Goal: Book appointment/travel/reservation

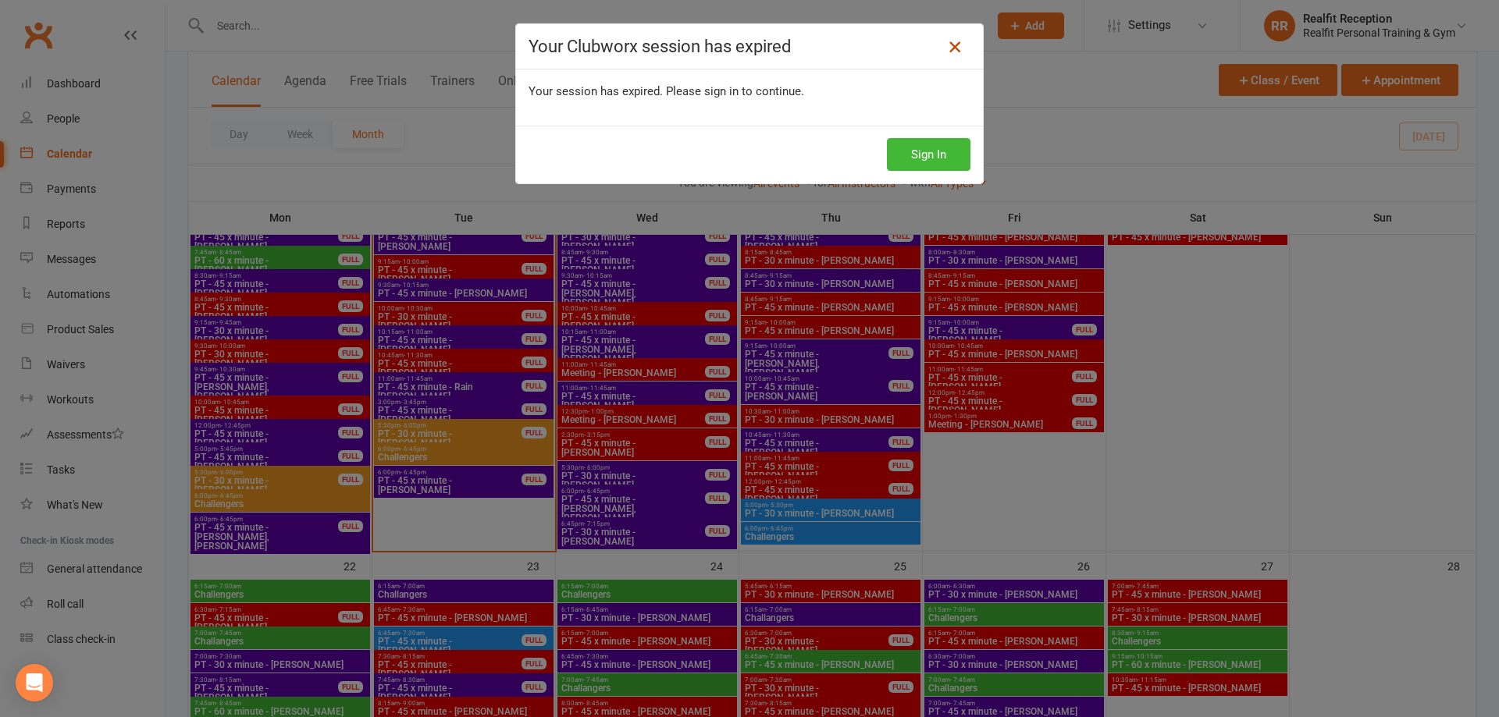
click at [950, 47] on icon at bounding box center [954, 46] width 19 height 19
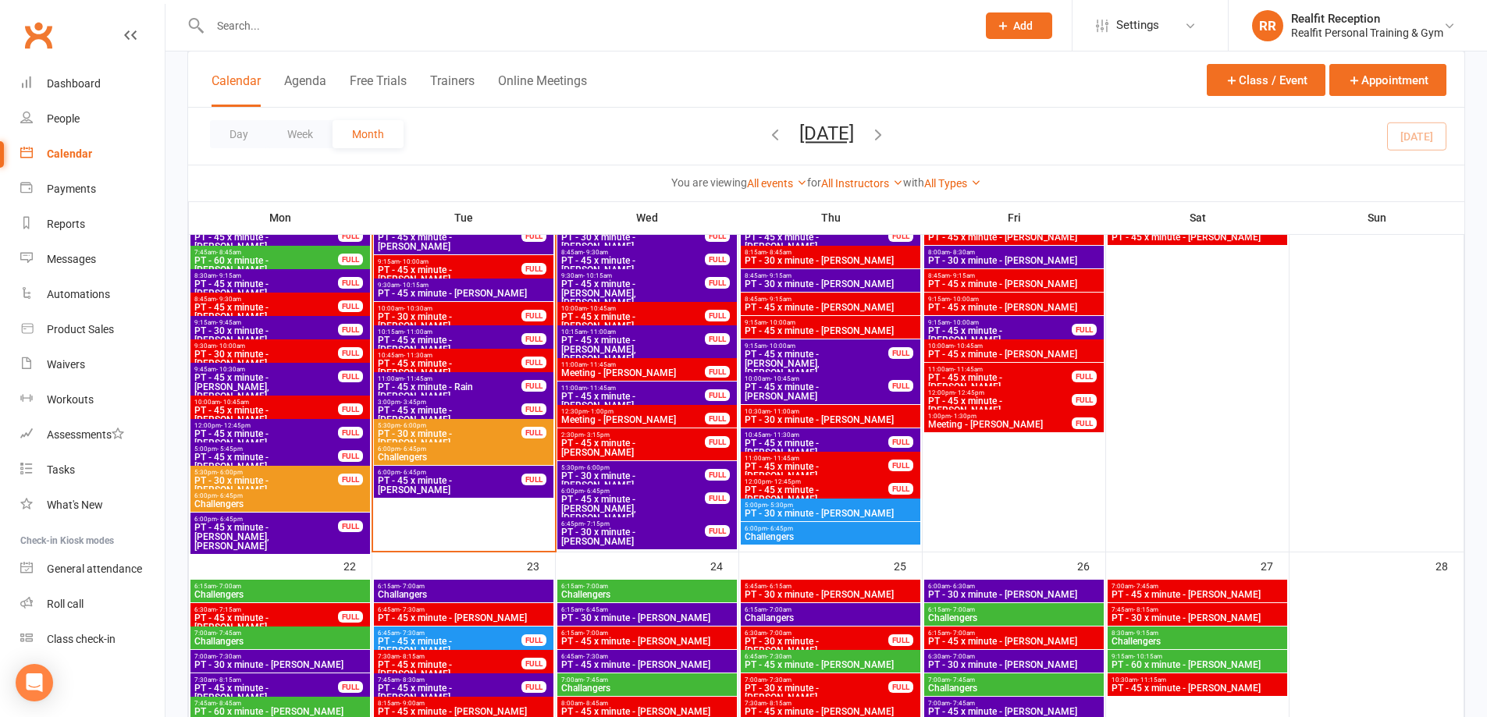
click at [479, 483] on span "PT - 45 x minute - [PERSON_NAME]" at bounding box center [449, 485] width 145 height 19
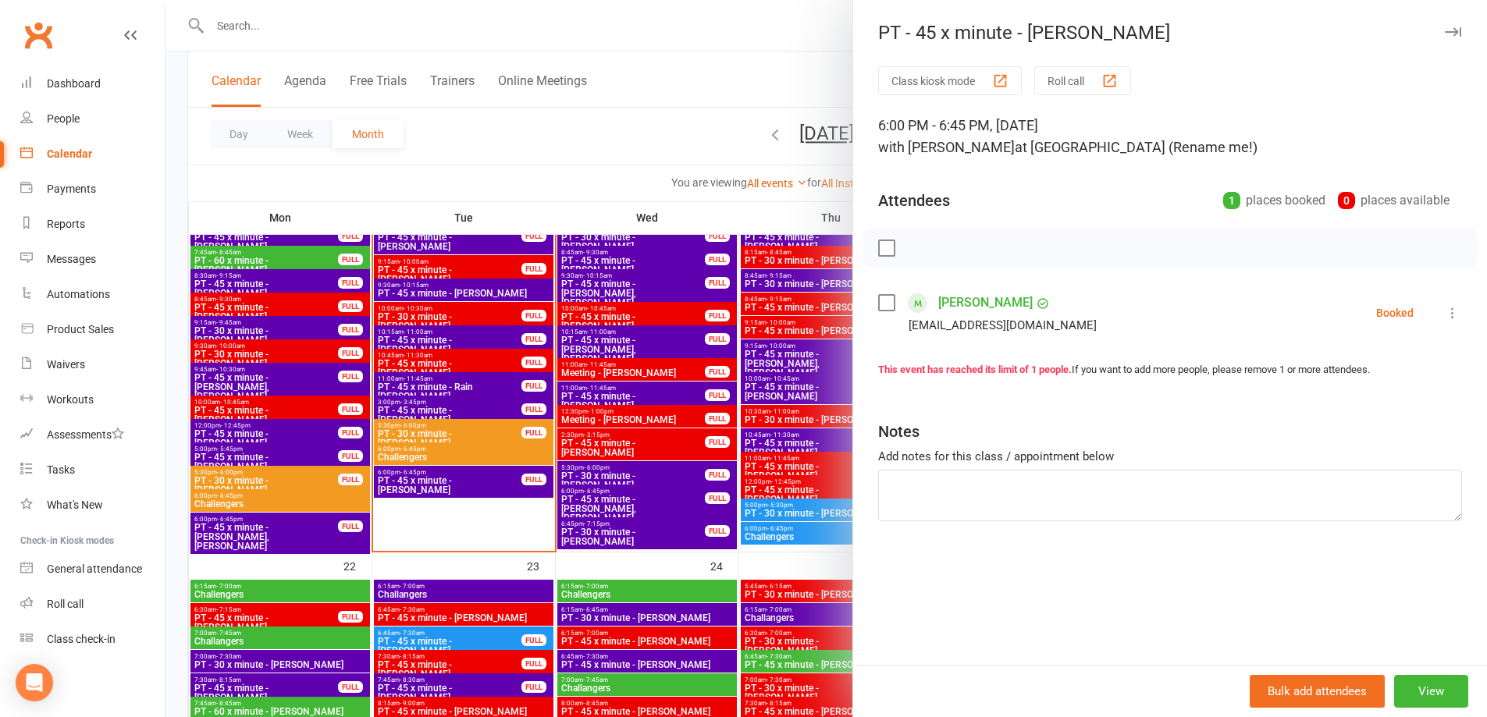
click at [878, 310] on label at bounding box center [886, 303] width 16 height 16
click at [921, 251] on icon "button" at bounding box center [920, 248] width 17 height 17
click at [565, 140] on div at bounding box center [825, 358] width 1321 height 717
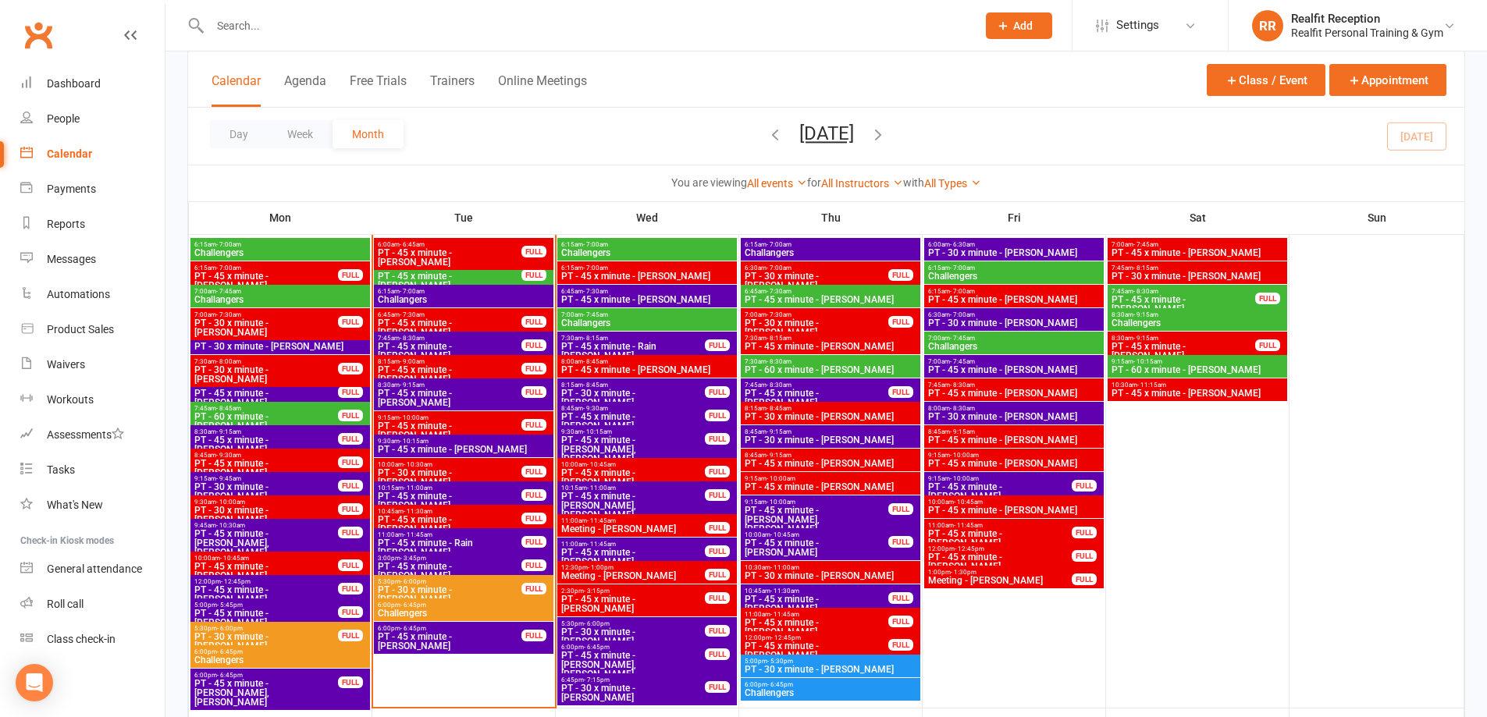
scroll to position [1483, 0]
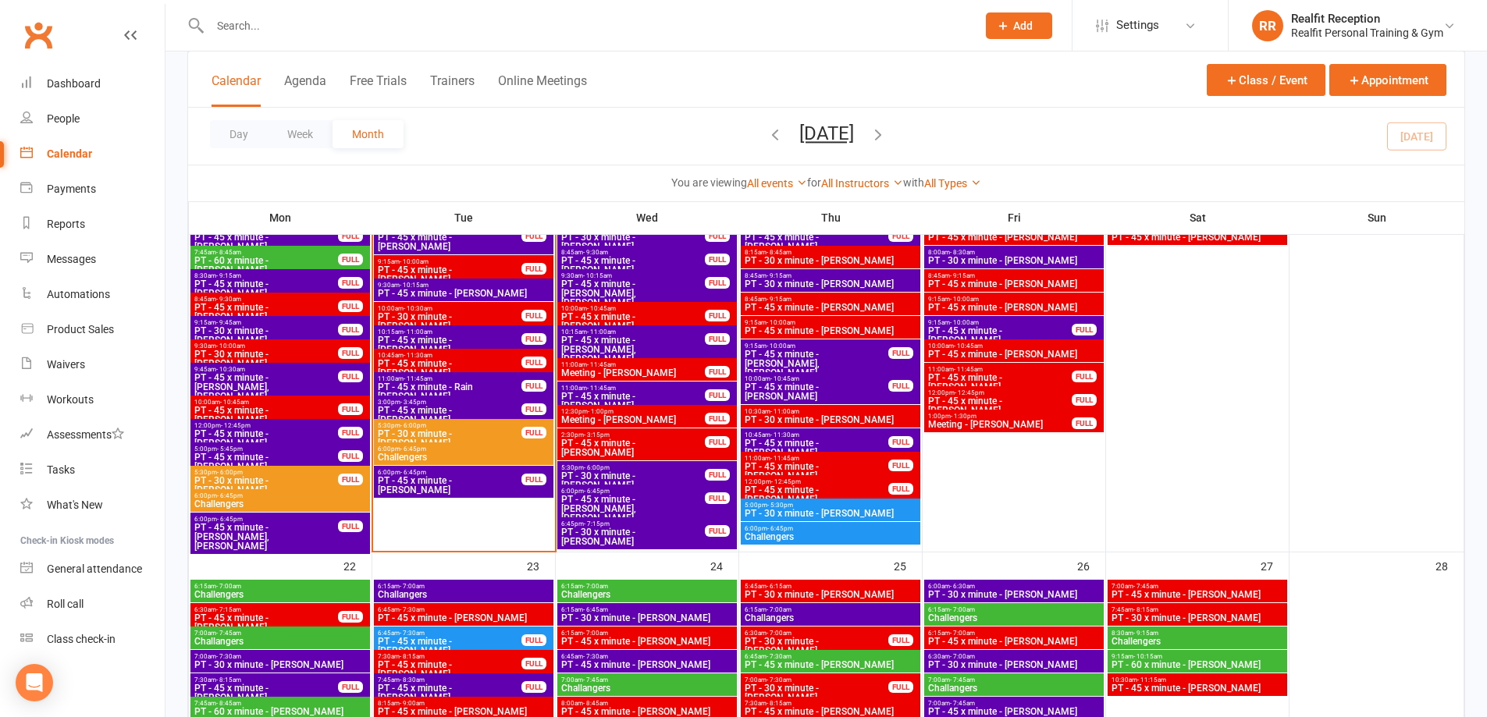
click at [455, 432] on span "PT - 30 x minute - [PERSON_NAME]" at bounding box center [449, 438] width 145 height 19
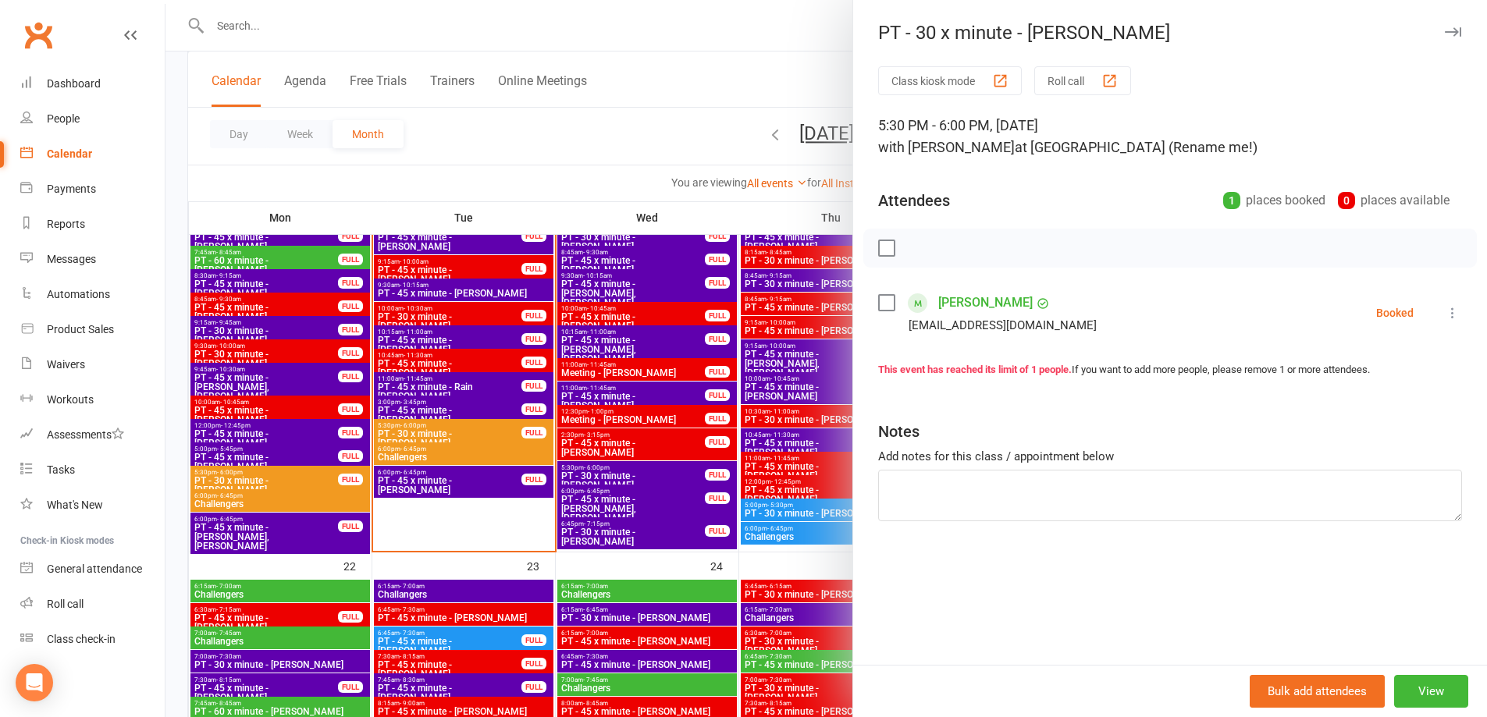
click at [878, 246] on label at bounding box center [886, 248] width 16 height 16
click at [915, 244] on icon "button" at bounding box center [920, 248] width 17 height 17
click at [1445, 32] on icon "button" at bounding box center [1453, 31] width 16 height 9
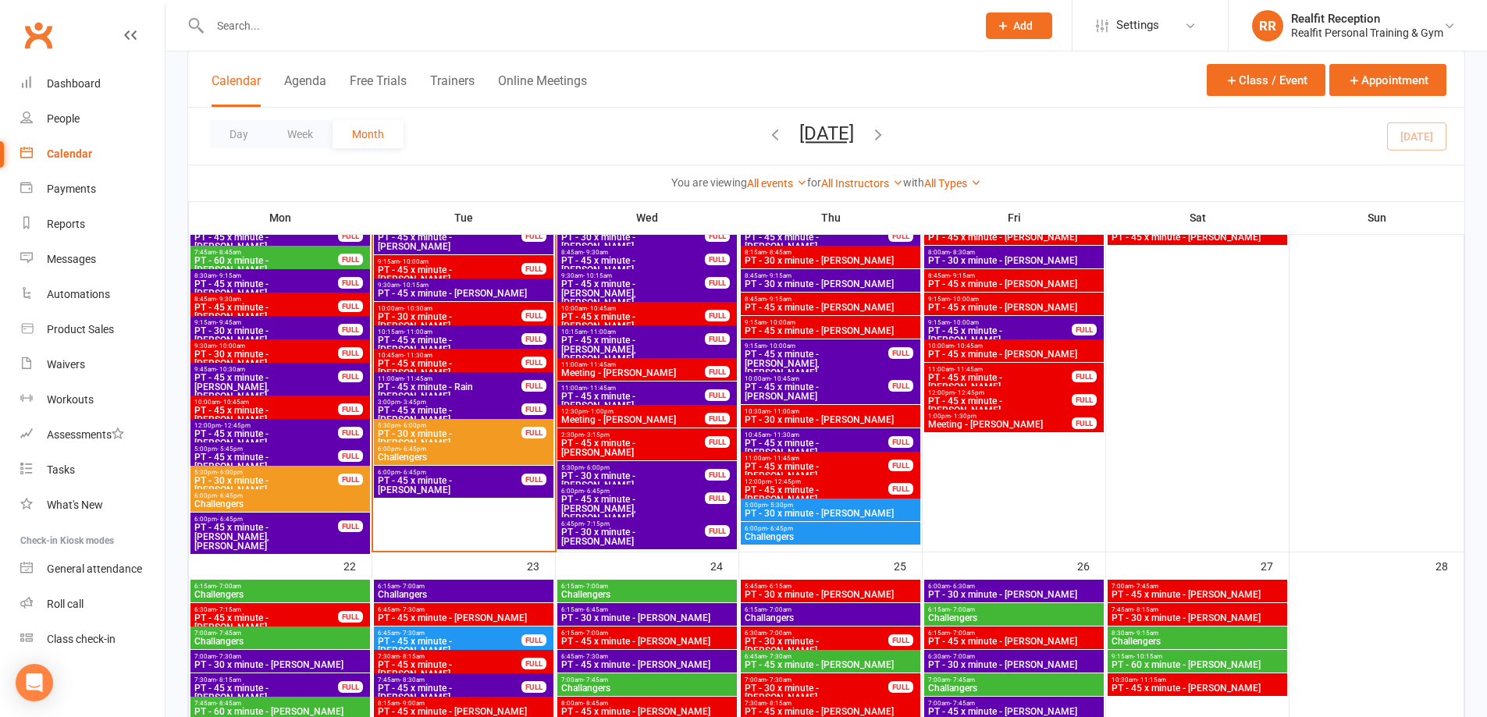
click at [426, 461] on span "Challengers" at bounding box center [463, 457] width 173 height 9
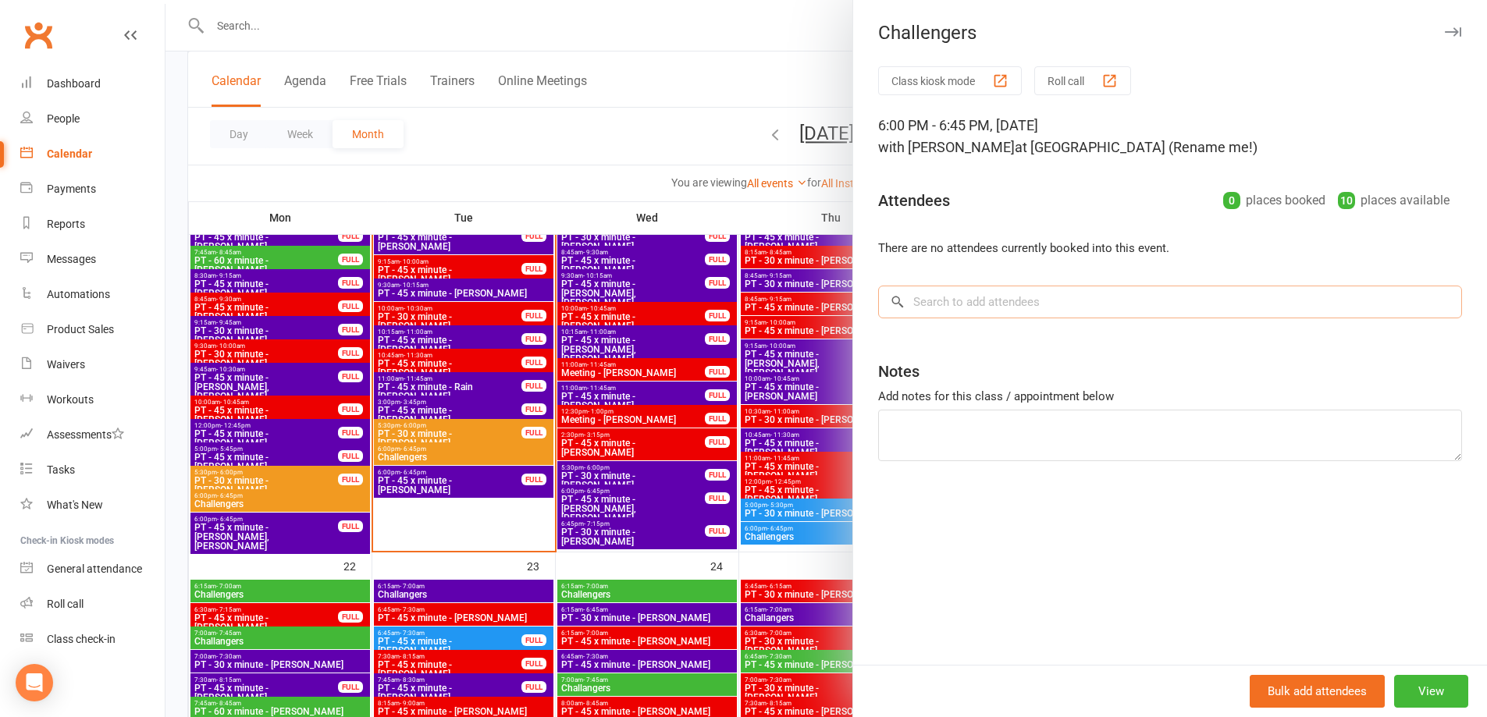
click at [942, 308] on input "search" at bounding box center [1170, 302] width 584 height 33
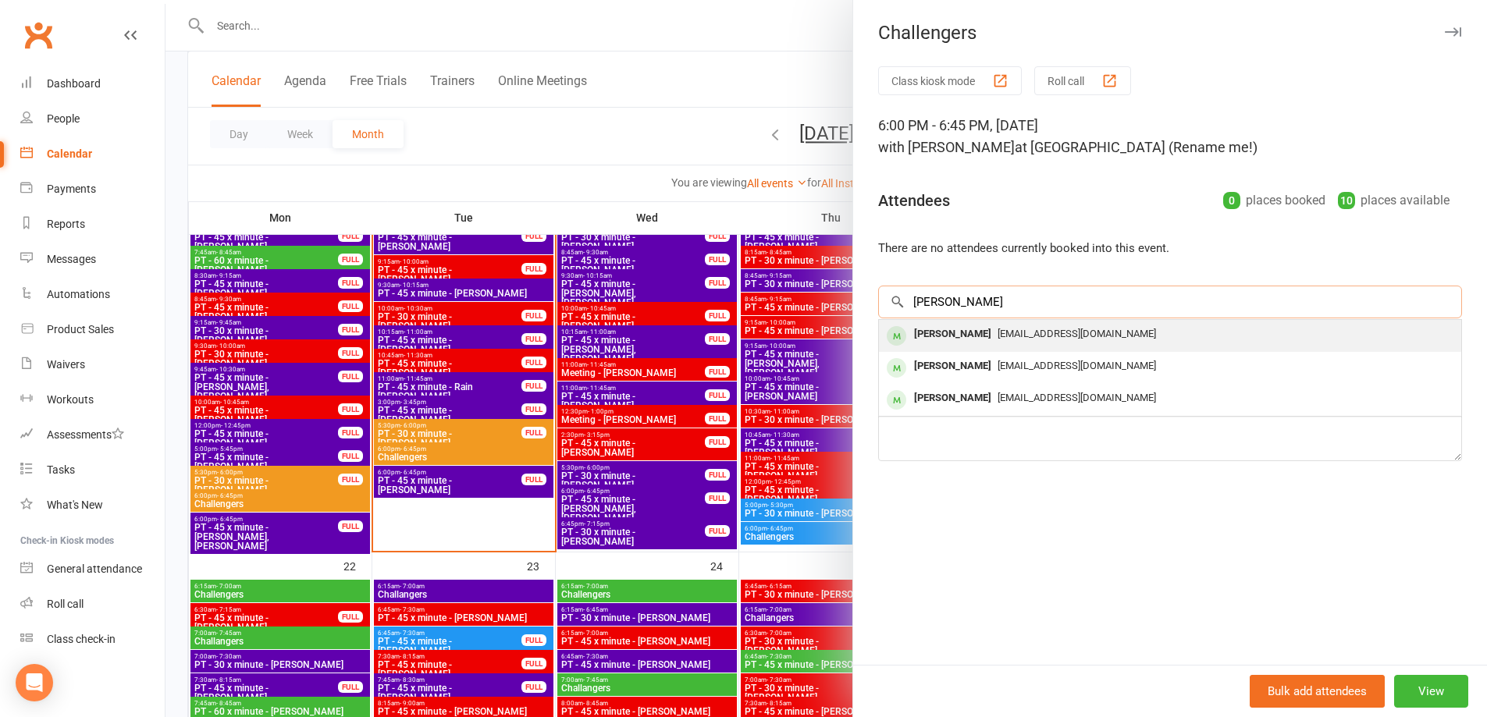
type input "[PERSON_NAME]"
click at [966, 344] on div "[PERSON_NAME]" at bounding box center [953, 334] width 90 height 23
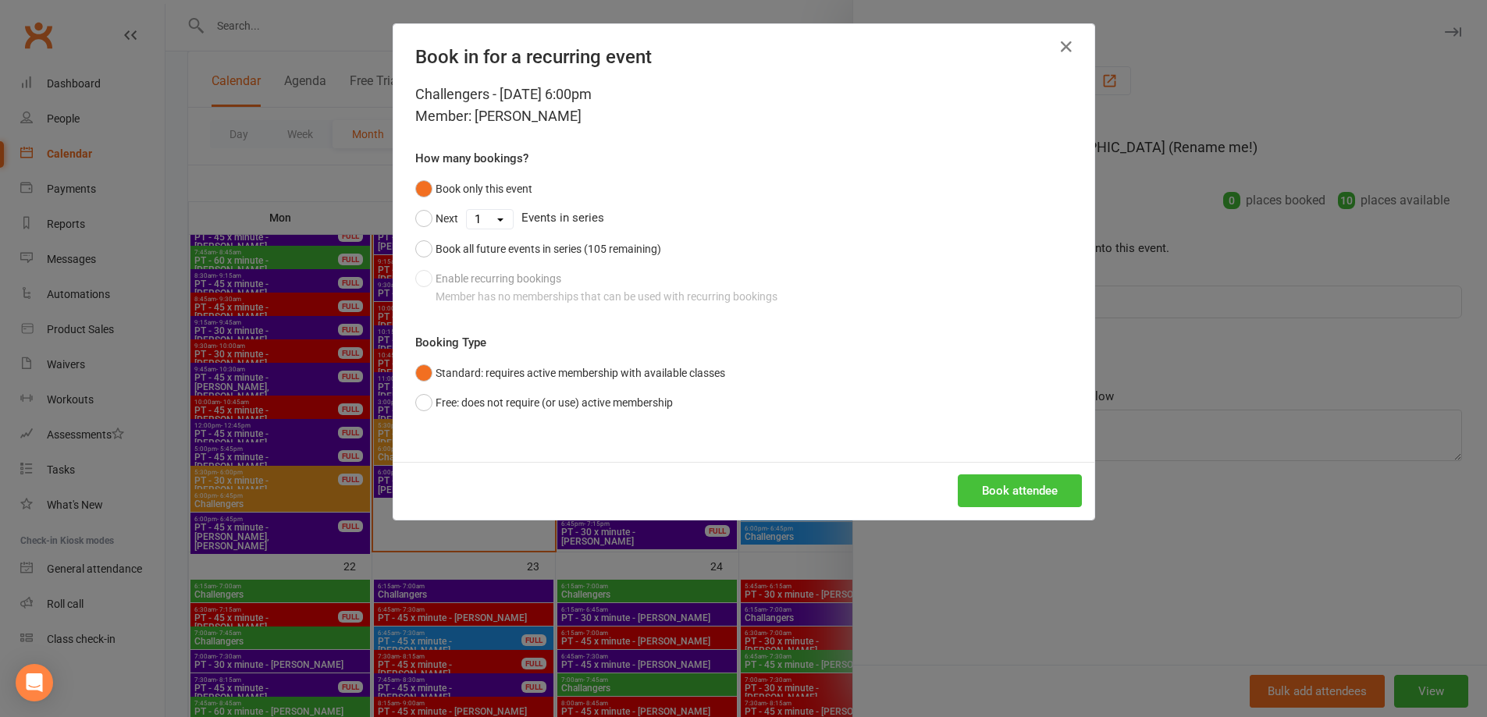
click at [1017, 487] on button "Book attendee" at bounding box center [1020, 491] width 124 height 33
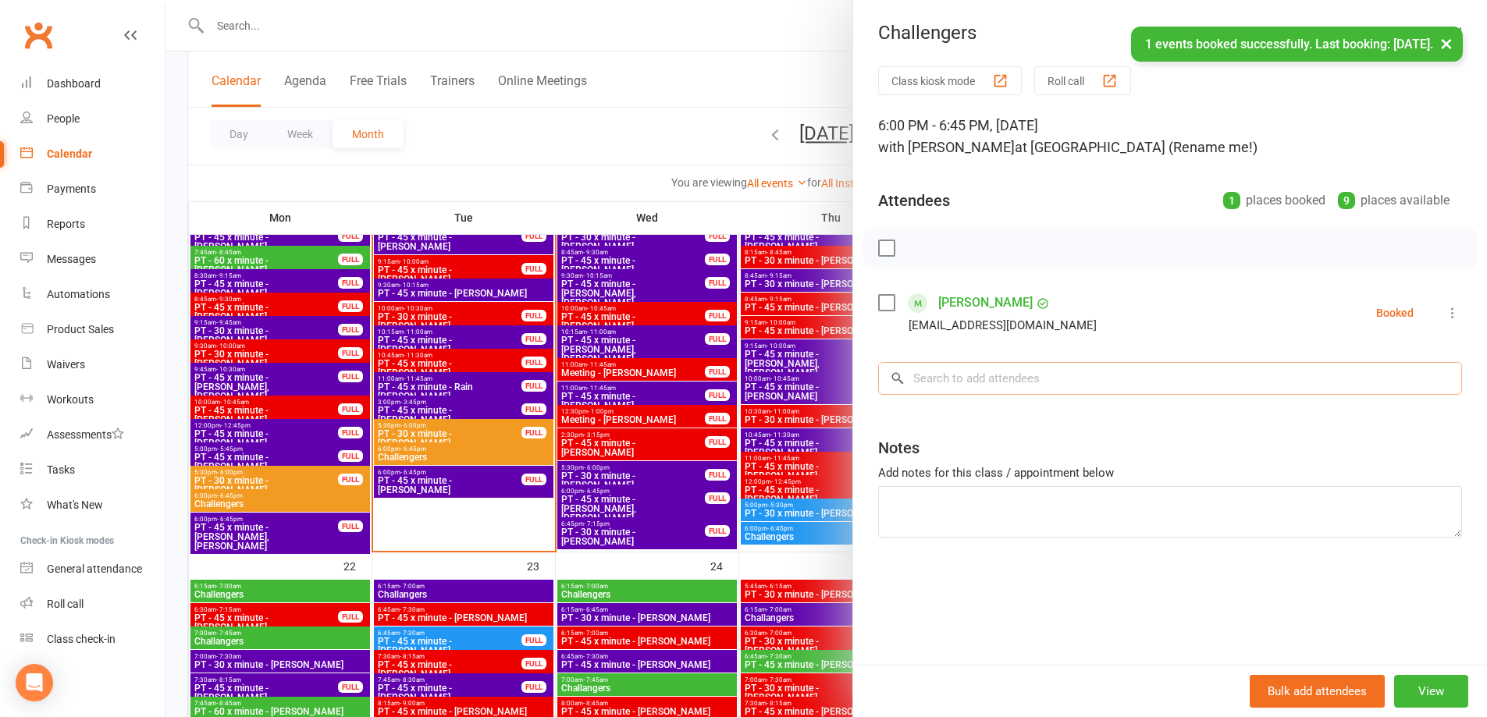
click at [937, 376] on input "search" at bounding box center [1170, 378] width 584 height 33
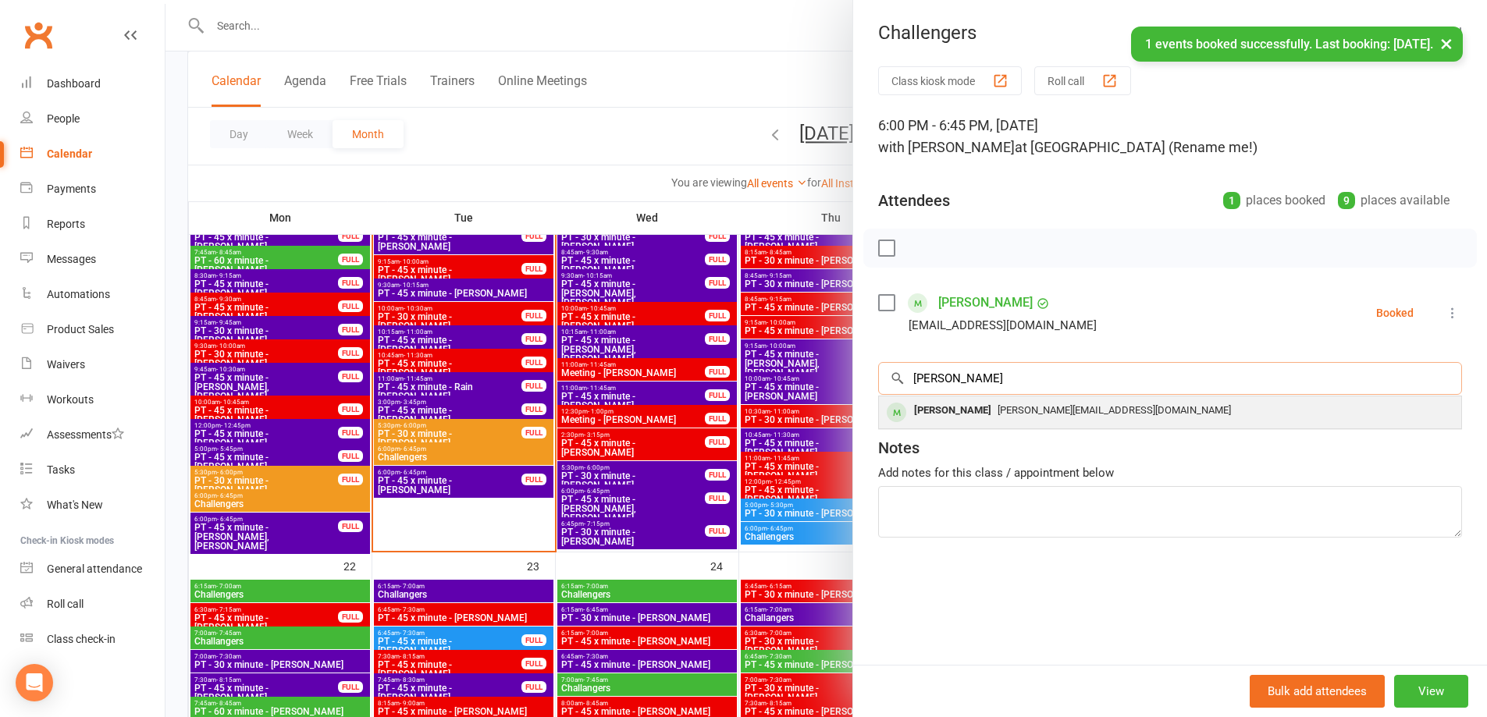
type input "[PERSON_NAME]"
click at [1012, 412] on span "[PERSON_NAME][EMAIL_ADDRESS][DOMAIN_NAME]" at bounding box center [1114, 410] width 233 height 12
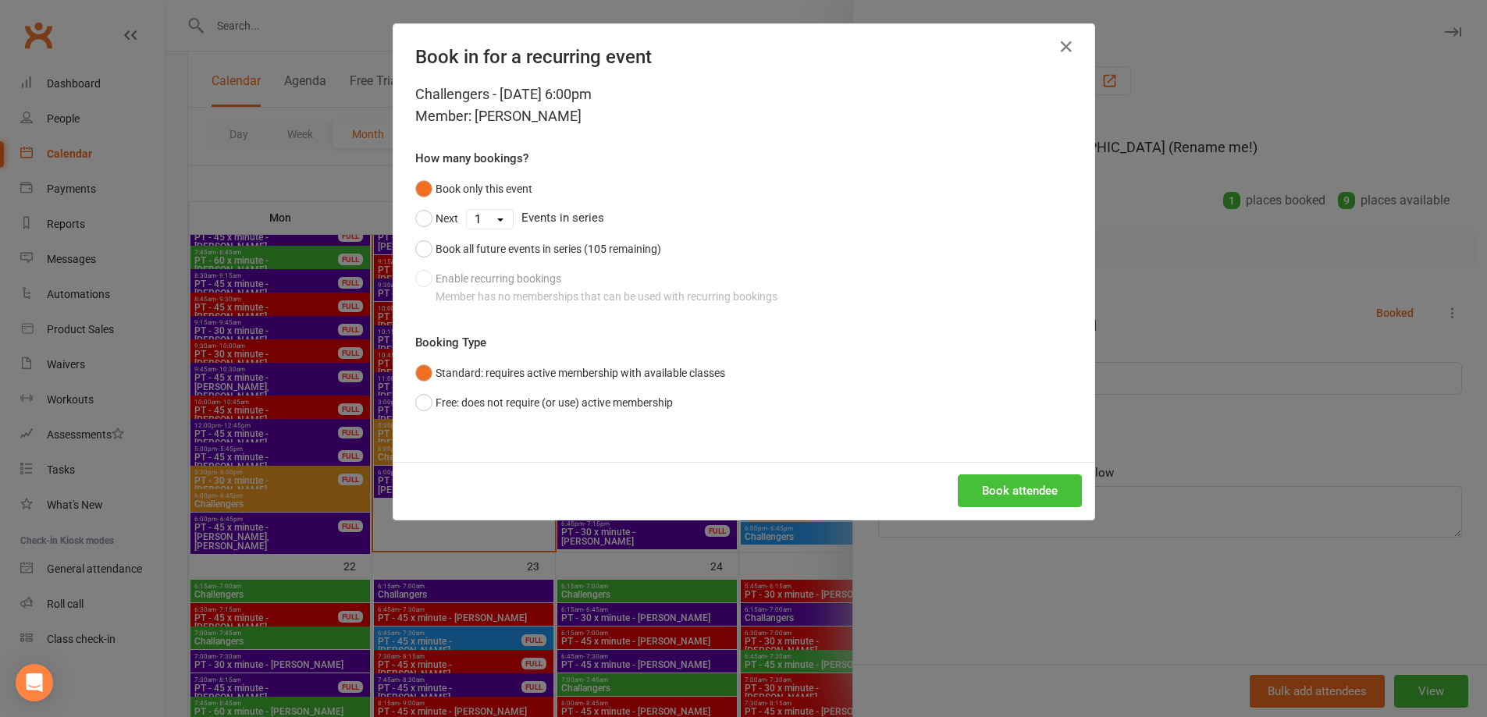
click at [1016, 494] on button "Book attendee" at bounding box center [1020, 491] width 124 height 33
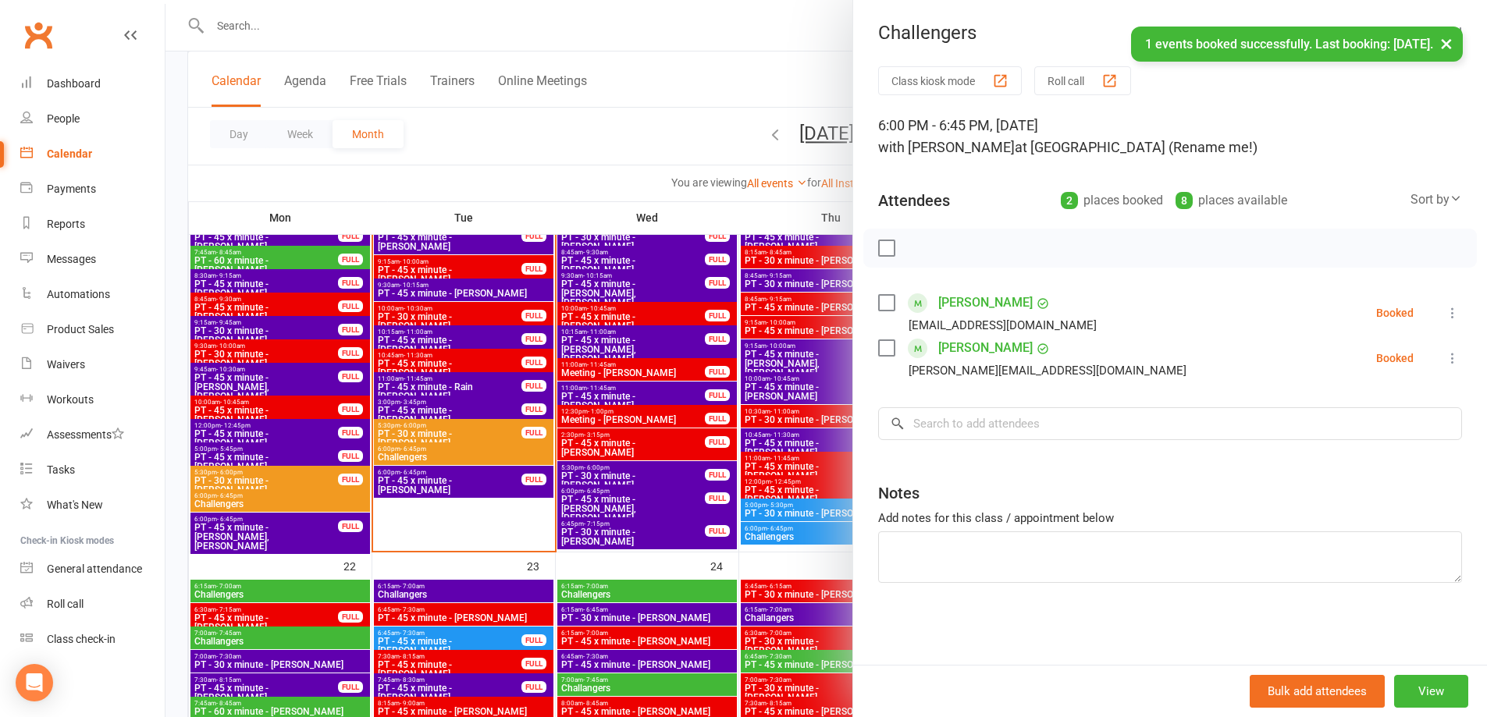
click at [883, 256] on label at bounding box center [886, 248] width 16 height 16
drag, startPoint x: 914, startPoint y: 249, endPoint x: 819, endPoint y: 50, distance: 220.6
click at [920, 249] on icon "button" at bounding box center [921, 249] width 2 height 2
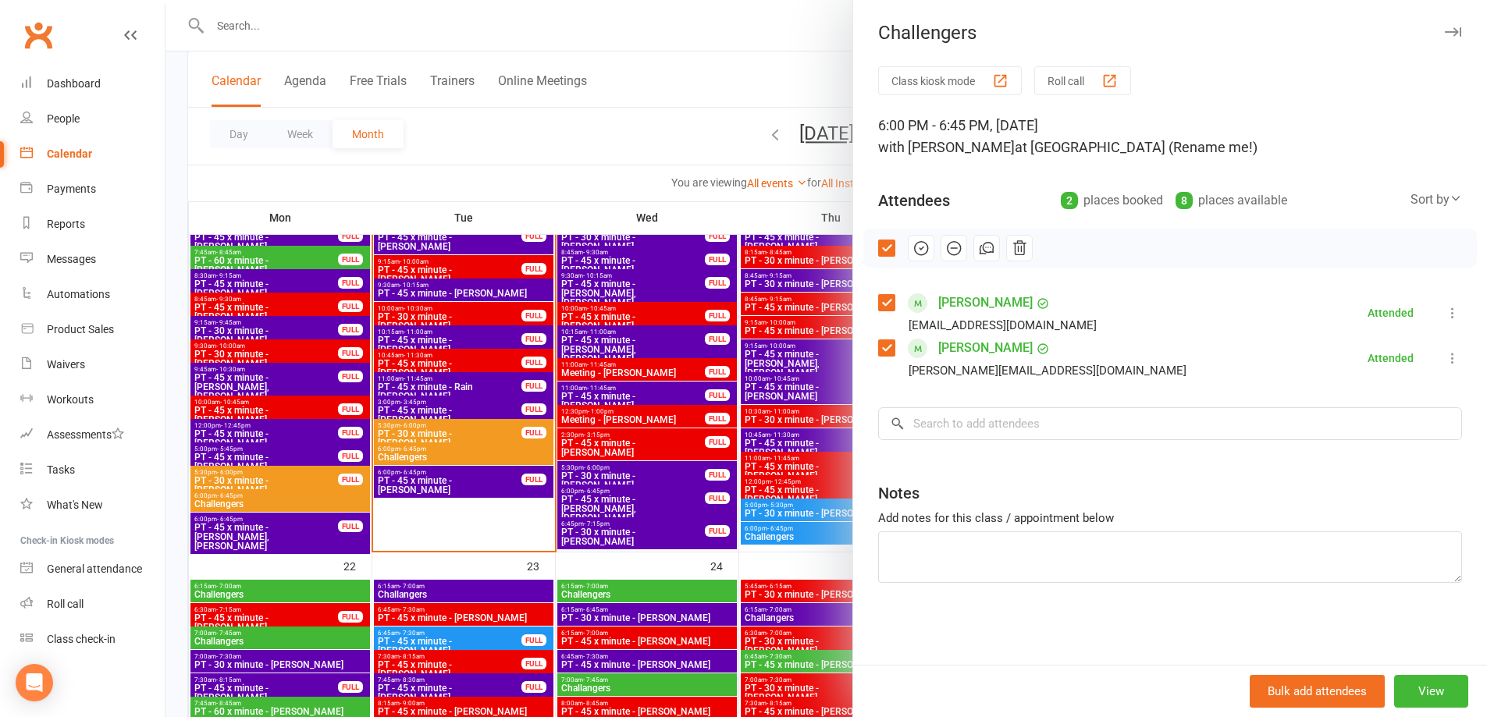
click at [1445, 29] on icon "button" at bounding box center [1453, 31] width 16 height 9
